Goal: Information Seeking & Learning: Learn about a topic

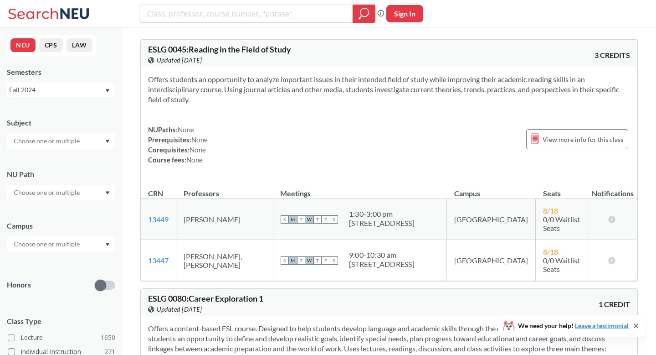
click at [64, 84] on div "Fall 2024" at bounding box center [61, 90] width 108 height 15
click at [54, 150] on div "Spring 2025" at bounding box center [63, 151] width 103 height 10
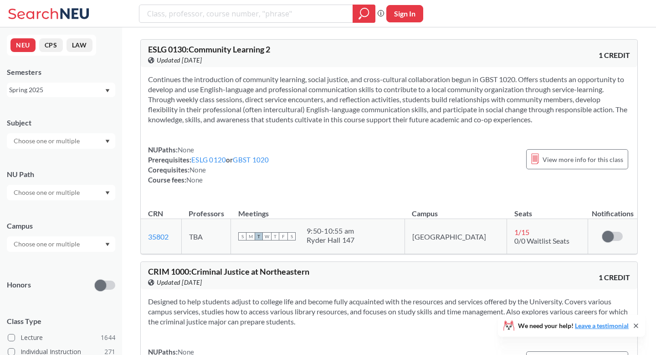
click at [75, 42] on button "LAW" at bounding box center [80, 45] width 26 height 14
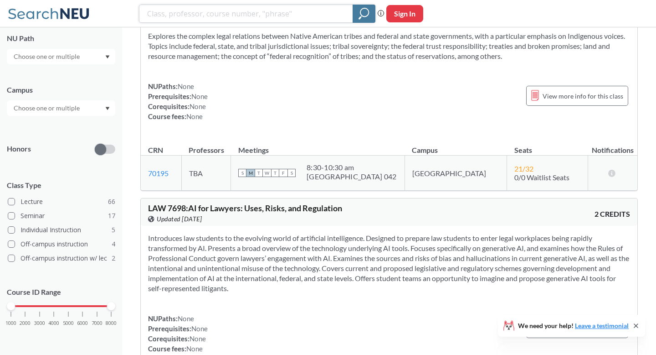
scroll to position [17008, 0]
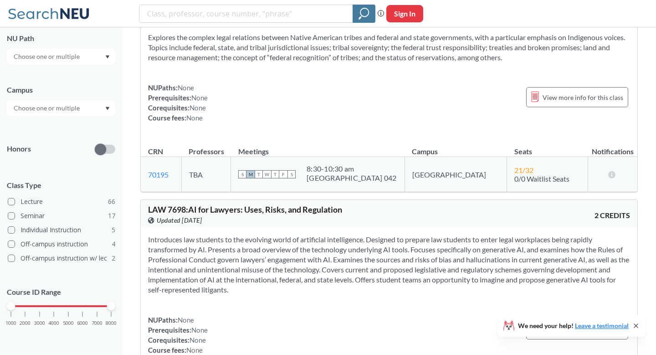
click at [207, 62] on section "Explores the complex legal relations between Native American tribes and federal…" at bounding box center [389, 47] width 482 height 30
click at [203, 62] on section "Explores the complex legal relations between Native American tribes and federal…" at bounding box center [389, 47] width 482 height 30
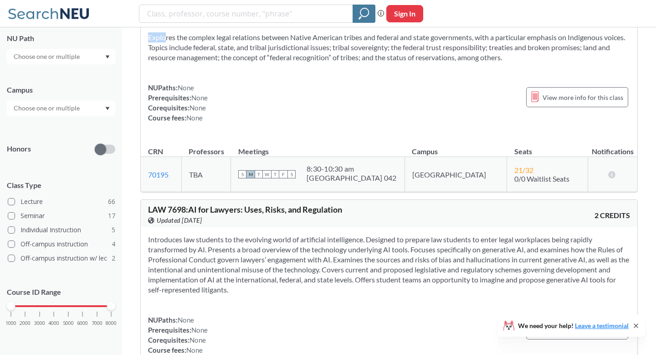
click at [203, 62] on section "Explores the complex legal relations between Native American tribes and federal…" at bounding box center [389, 47] width 482 height 30
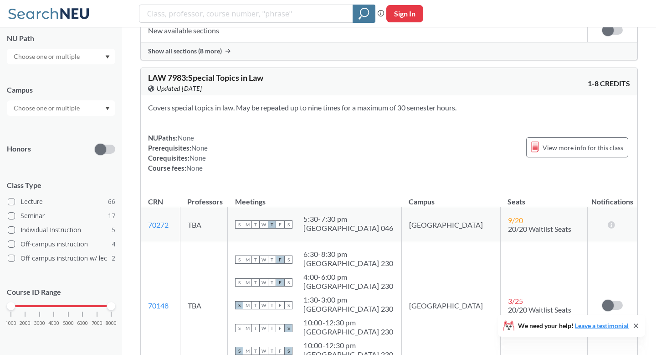
scroll to position [21841, 0]
